Goal: Contribute content

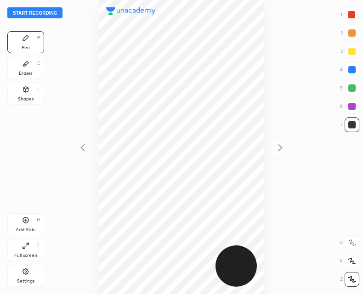
scroll to position [294, 216]
click at [42, 13] on button "Start recording" at bounding box center [34, 12] width 55 height 11
click at [28, 223] on icon at bounding box center [25, 220] width 7 height 7
click at [81, 148] on icon at bounding box center [82, 147] width 11 height 11
click at [28, 224] on div "Add Slide H" at bounding box center [25, 224] width 37 height 22
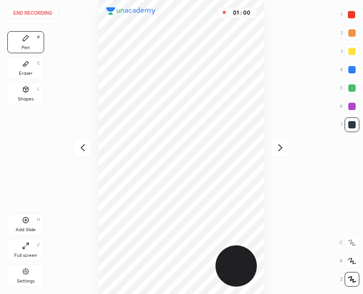
click at [86, 147] on icon at bounding box center [82, 147] width 11 height 11
click at [282, 148] on icon at bounding box center [280, 147] width 4 height 7
click at [83, 147] on icon at bounding box center [82, 147] width 11 height 11
click at [274, 150] on icon at bounding box center [279, 147] width 11 height 11
click at [84, 147] on icon at bounding box center [82, 147] width 11 height 11
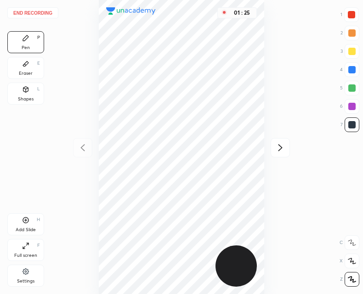
click at [284, 149] on icon at bounding box center [279, 147] width 11 height 11
click at [83, 149] on icon at bounding box center [82, 147] width 11 height 11
click at [275, 154] on div at bounding box center [279, 147] width 19 height 19
click at [25, 231] on div "Add Slide" at bounding box center [26, 230] width 20 height 5
click at [285, 148] on icon at bounding box center [279, 147] width 11 height 11
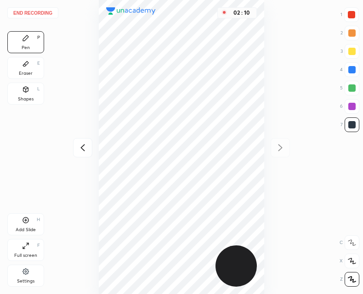
click at [88, 149] on icon at bounding box center [82, 147] width 11 height 11
click at [279, 146] on icon at bounding box center [279, 147] width 11 height 11
click at [277, 149] on div "02 : 18" at bounding box center [181, 147] width 216 height 294
click at [34, 14] on button "End recording" at bounding box center [32, 12] width 51 height 11
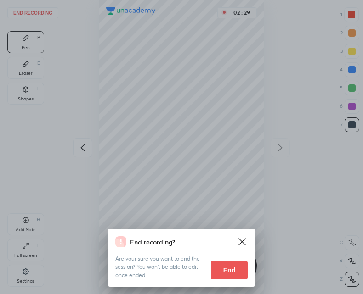
click at [230, 274] on button "End" at bounding box center [229, 270] width 37 height 18
